Goal: Task Accomplishment & Management: Manage account settings

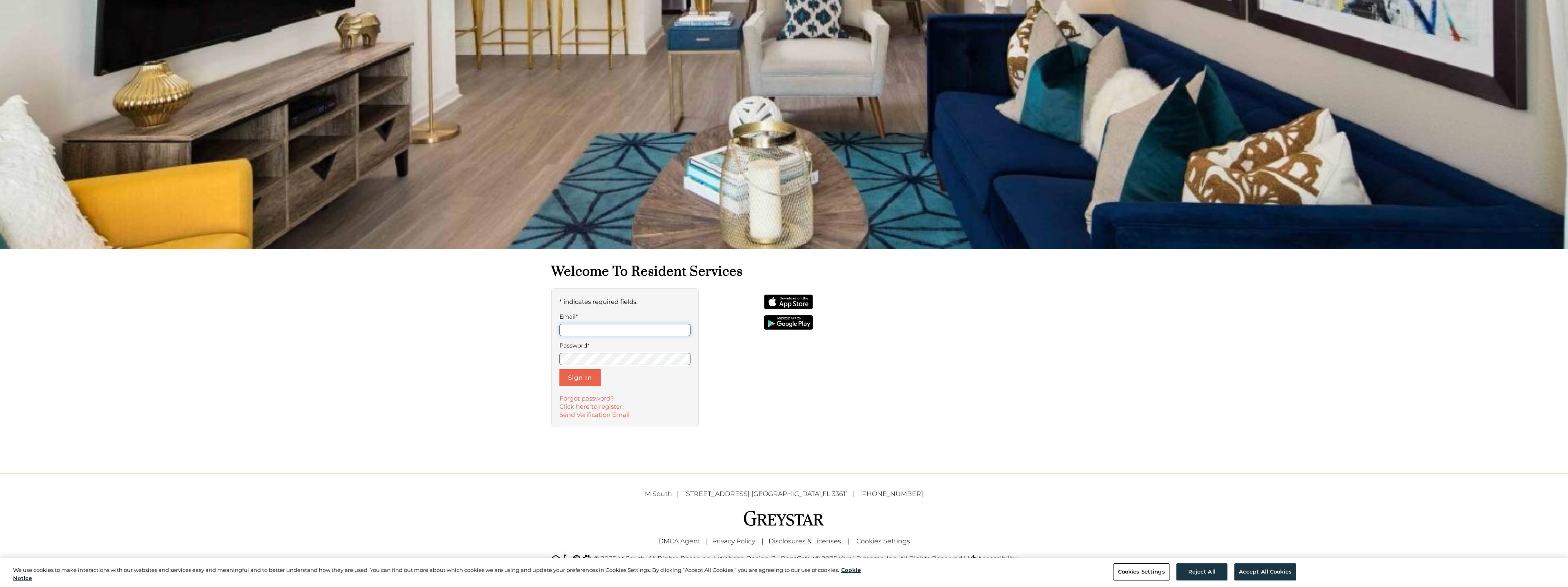
scroll to position [182, 0]
click at [606, 339] on form "* indicates required fields. Email* Password* Sign In" at bounding box center [625, 342] width 131 height 90
click at [606, 336] on input "Email*" at bounding box center [625, 330] width 131 height 12
click at [605, 329] on input "Email*" at bounding box center [625, 330] width 131 height 12
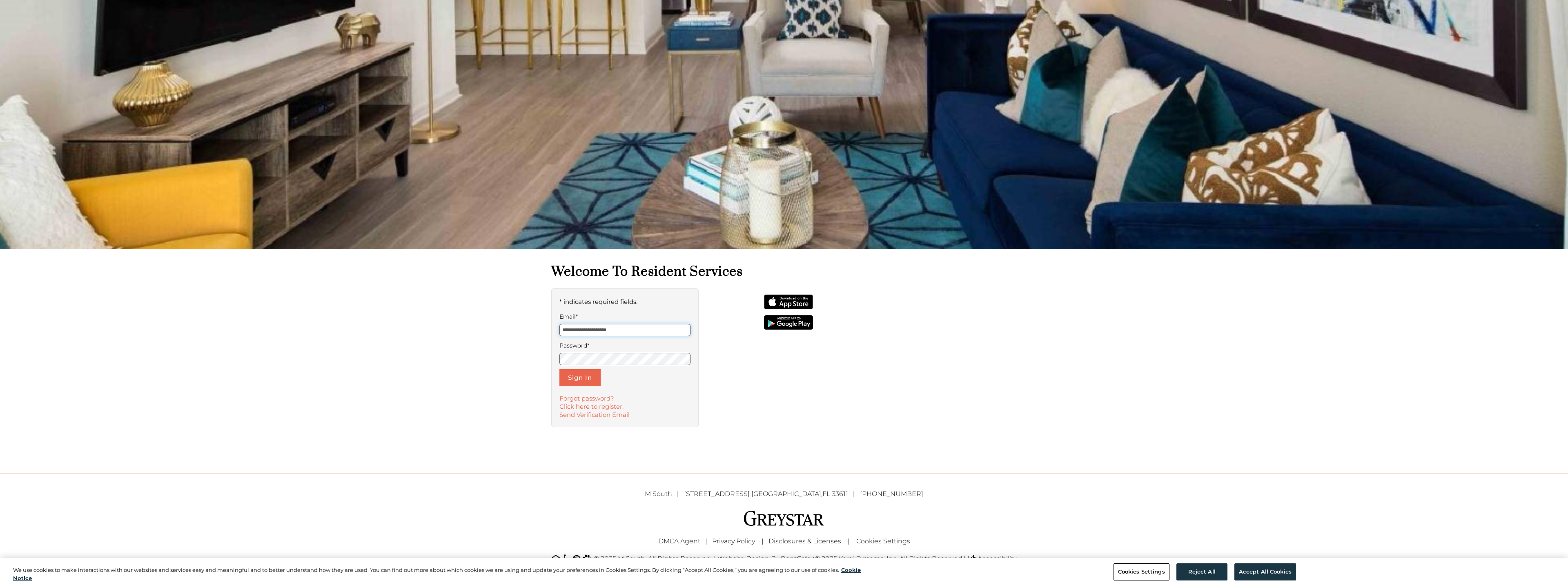
type input "**********"
click at [587, 385] on button "Sign In" at bounding box center [580, 378] width 41 height 17
click at [584, 398] on link "Forgot password?" at bounding box center [587, 398] width 55 height 8
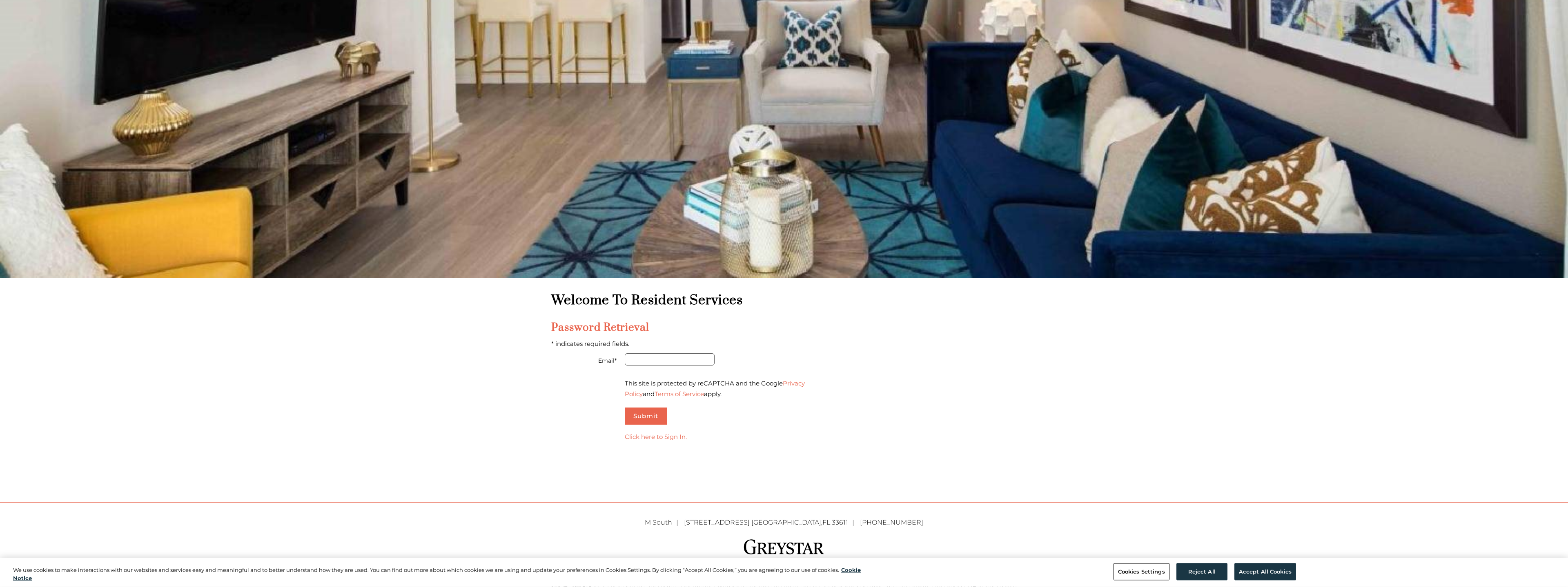
scroll to position [182, 0]
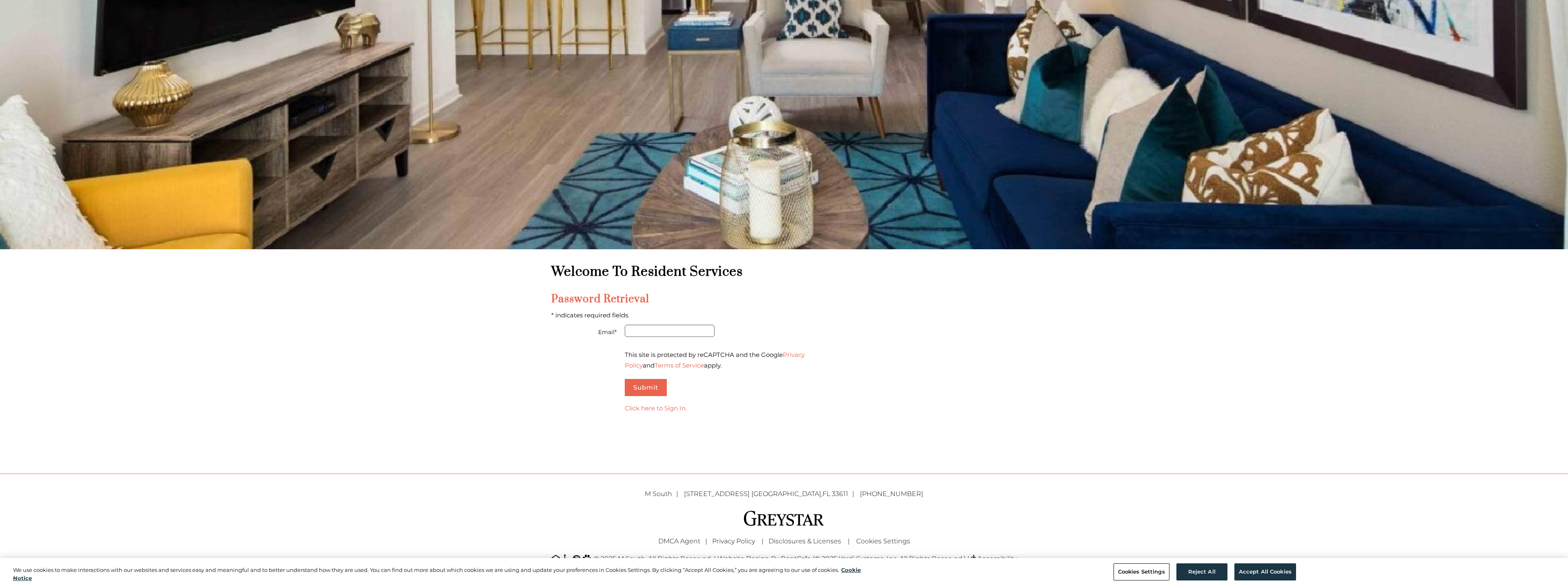
click at [656, 323] on form "Password Retrieval * indicates required fields. Email* This site is protected b…" at bounding box center [645, 344] width 187 height 103
click at [658, 334] on input "Email*" at bounding box center [670, 331] width 90 height 12
type input "**********"
click at [659, 384] on button "Submit" at bounding box center [645, 387] width 42 height 17
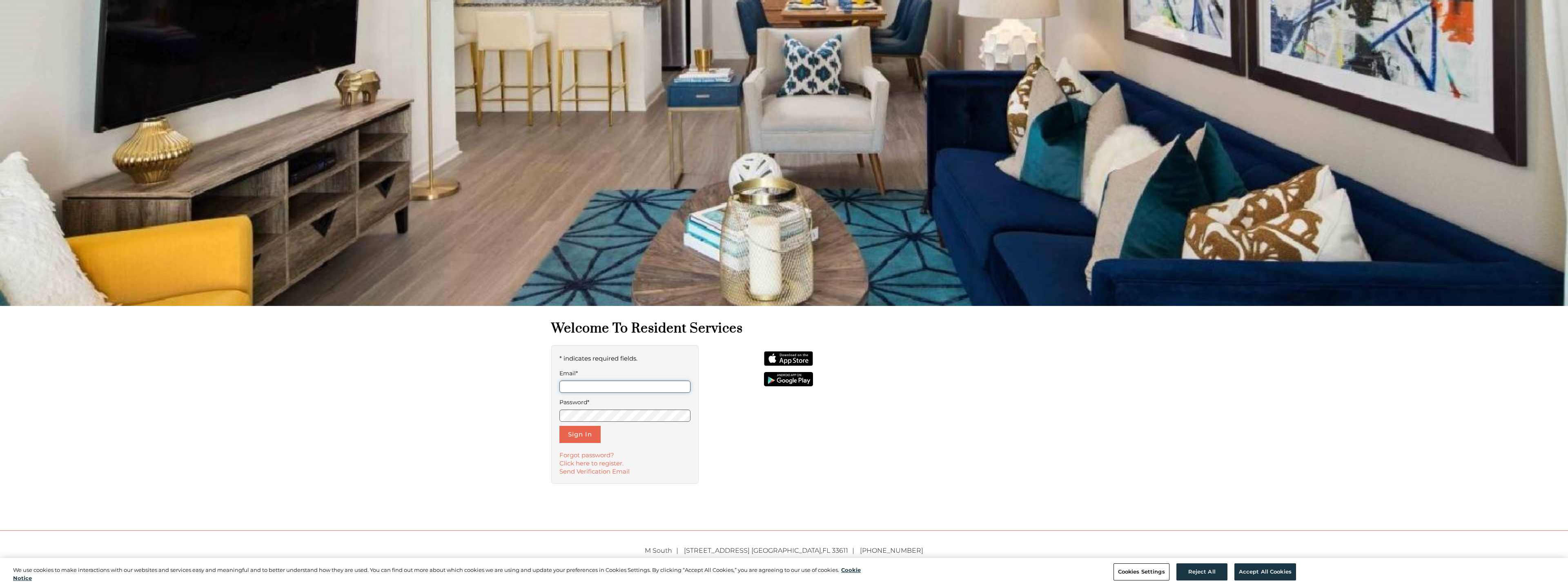
scroll to position [182, 0]
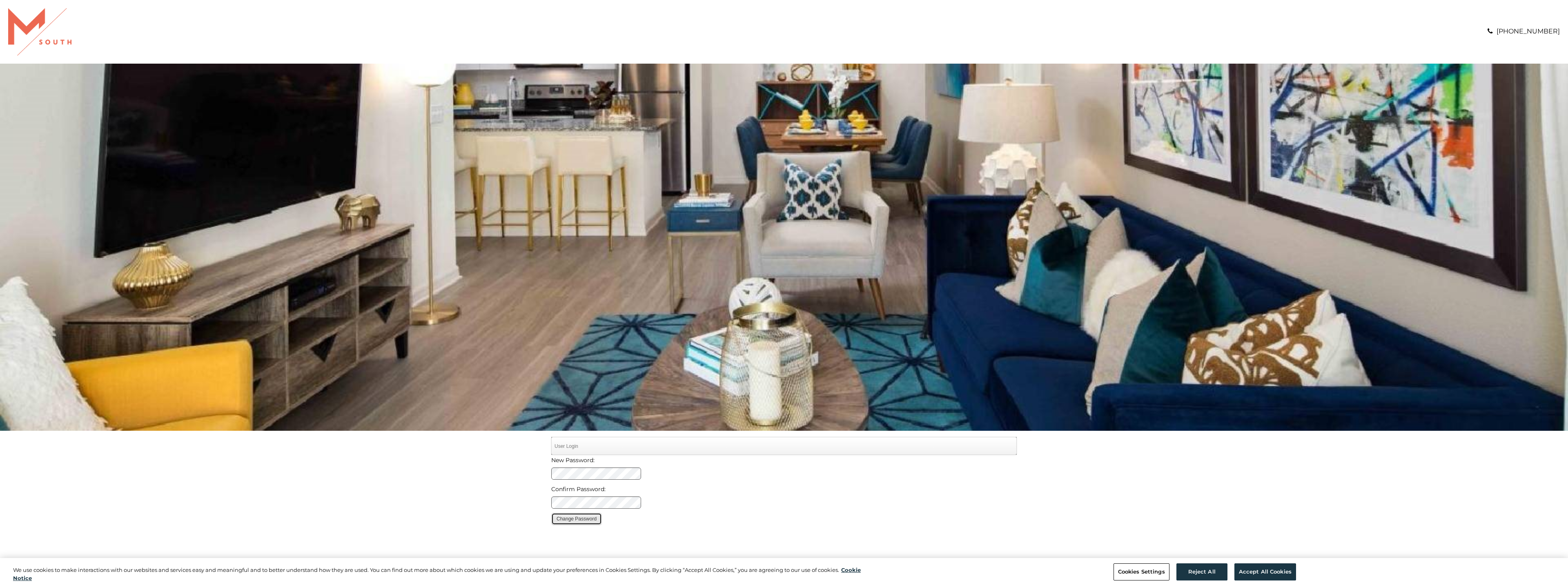
click at [589, 518] on button "Change Password" at bounding box center [576, 519] width 51 height 12
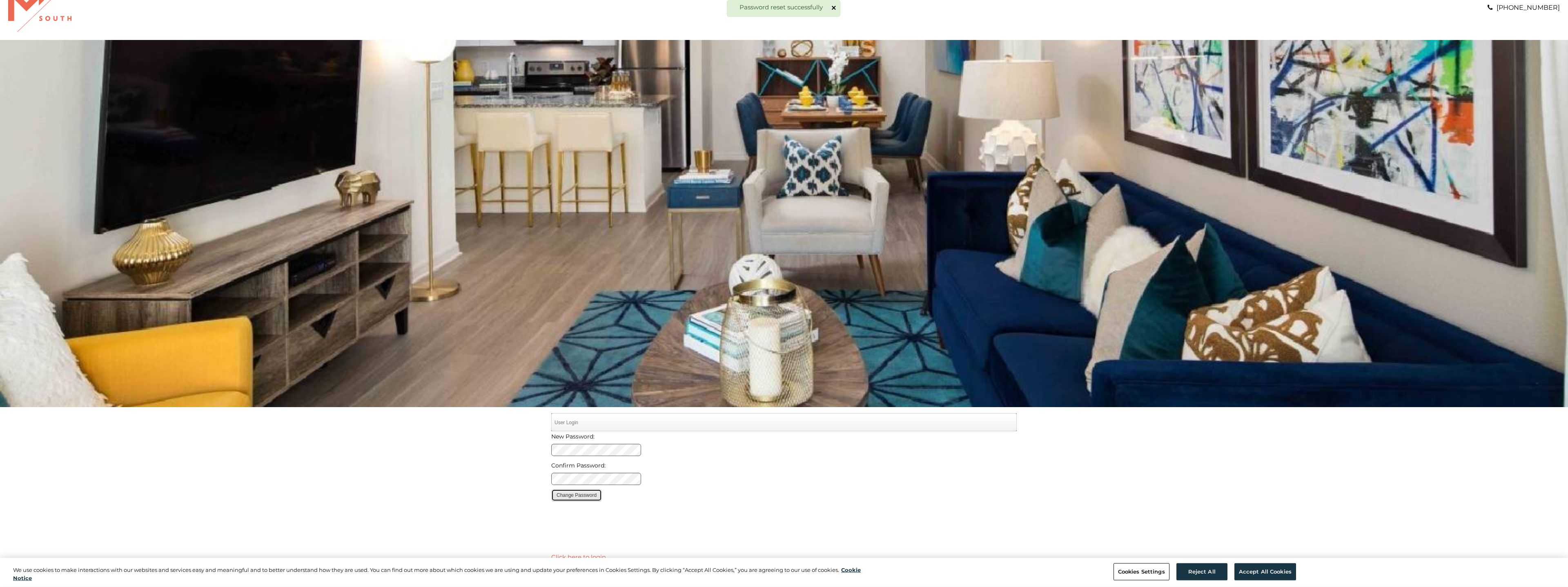
scroll to position [167, 0]
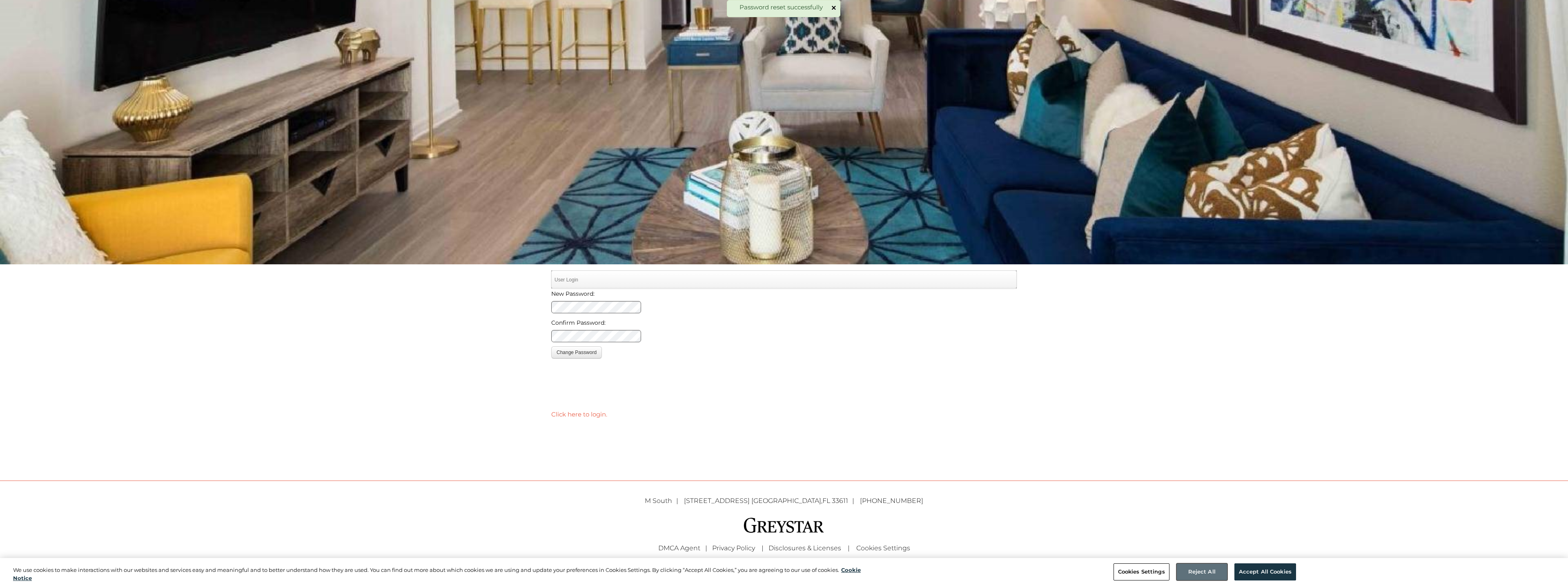
click at [1190, 571] on button "Reject All" at bounding box center [1202, 572] width 51 height 17
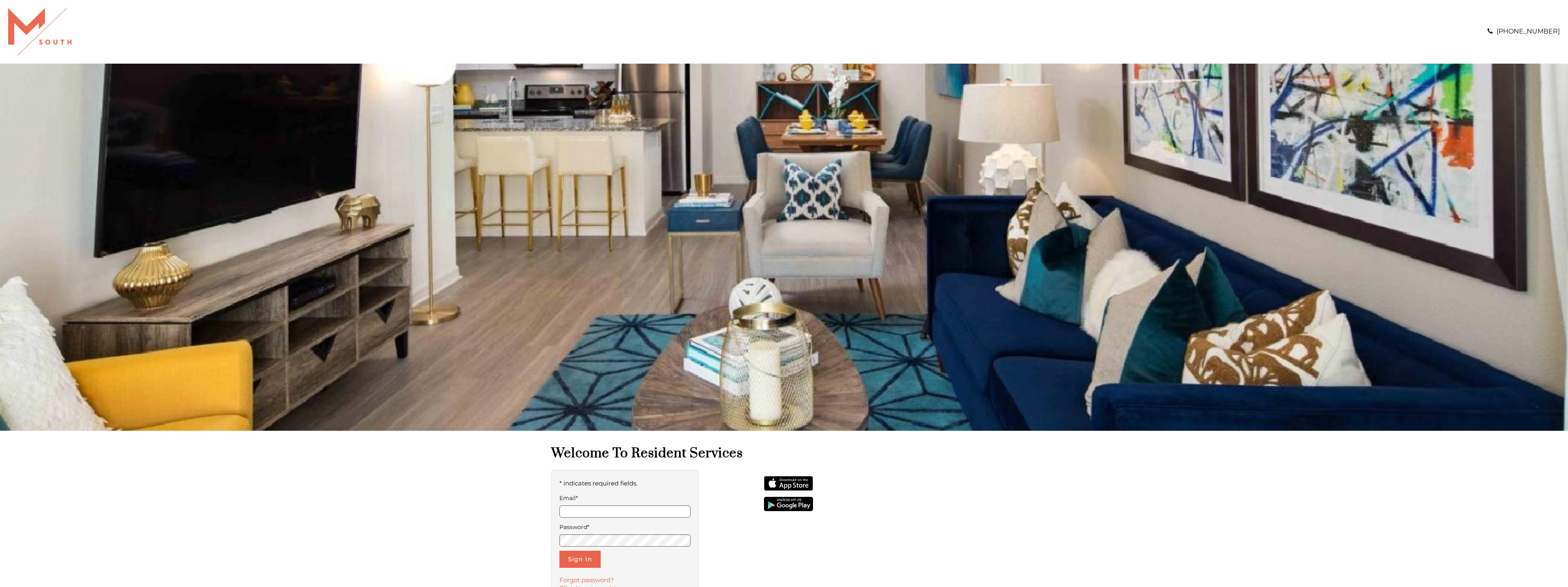
scroll to position [167, 0]
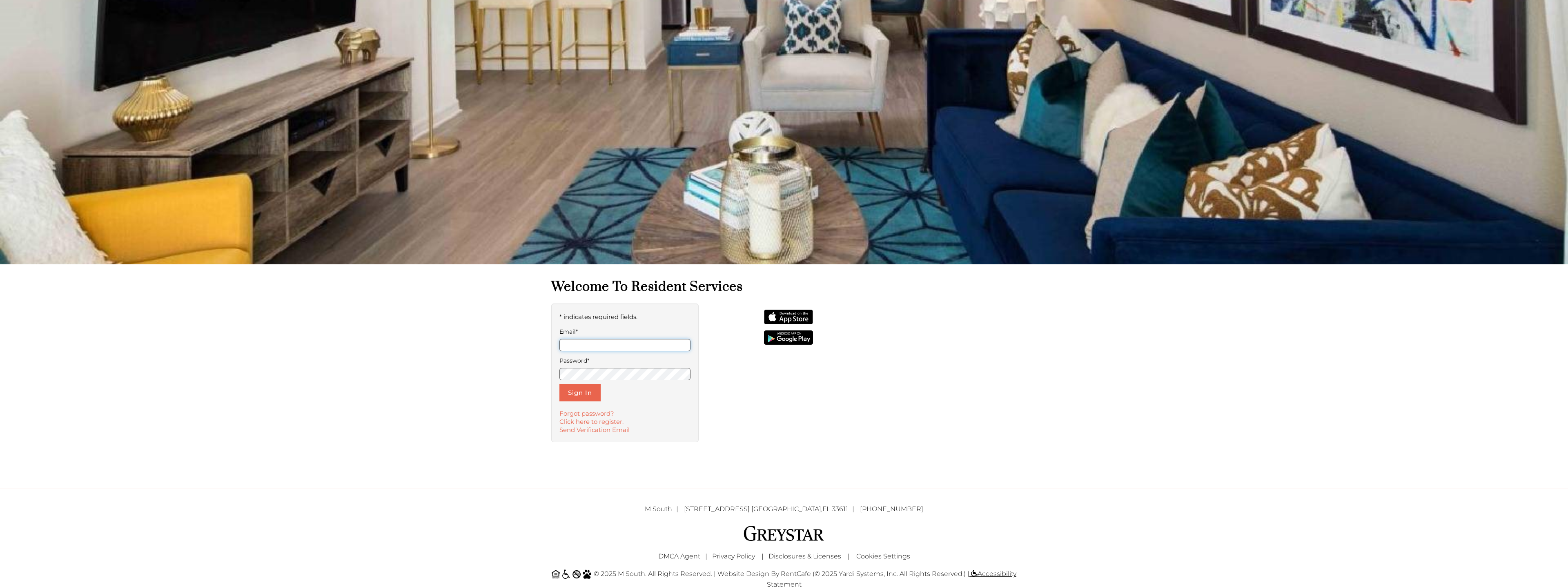
click at [585, 348] on input "Email*" at bounding box center [625, 345] width 131 height 12
click at [602, 336] on label "Email*" at bounding box center [625, 332] width 131 height 10
click at [602, 339] on input "Email*" at bounding box center [625, 345] width 131 height 12
click at [604, 350] on input "Email*" at bounding box center [625, 345] width 131 height 12
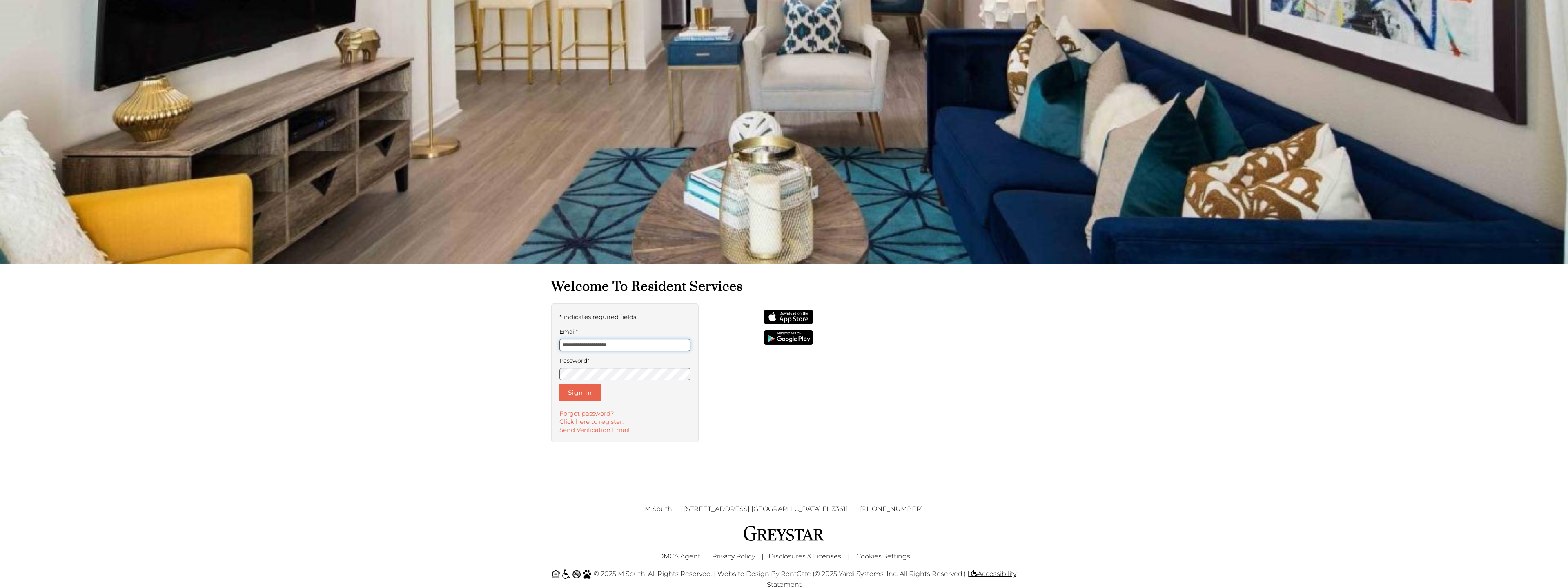
type input "**********"
click at [578, 387] on button "Sign In" at bounding box center [580, 393] width 41 height 17
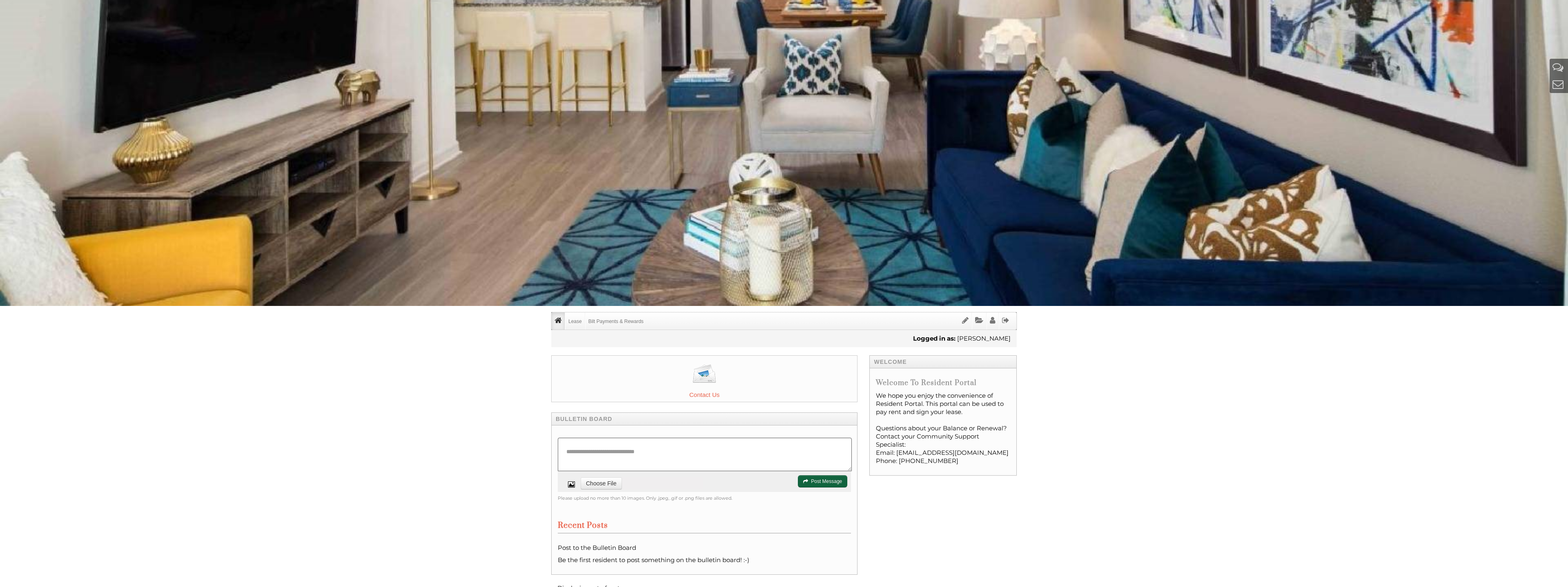
scroll to position [267, 0]
